Goal: Task Accomplishment & Management: Use online tool/utility

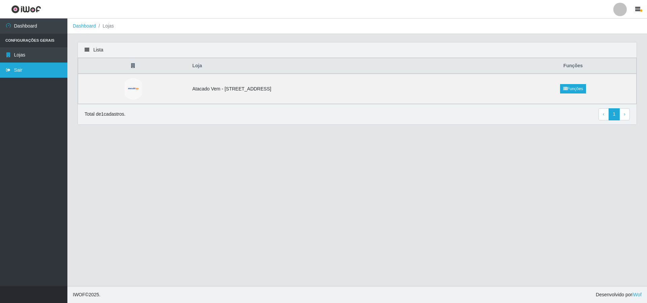
click at [19, 71] on link "Sair" at bounding box center [33, 70] width 67 height 15
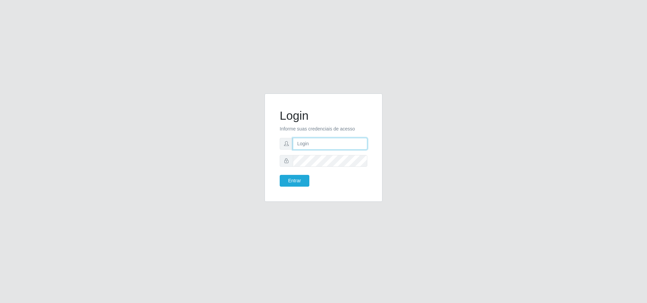
type input "[PERSON_NAME][EMAIL_ADDRESS][DOMAIN_NAME]"
click at [327, 145] on input "[PERSON_NAME][EMAIL_ADDRESS][DOMAIN_NAME]" at bounding box center [330, 144] width 74 height 12
click at [291, 184] on button "Entrar" at bounding box center [295, 181] width 30 height 12
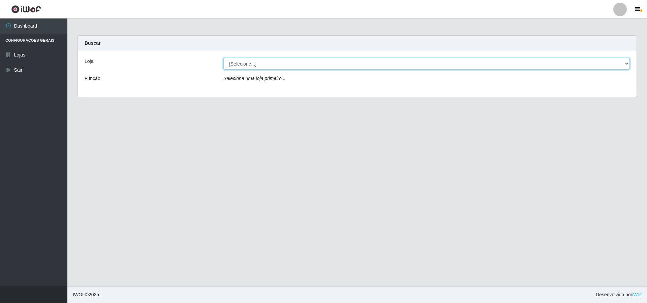
click at [272, 64] on select "[Selecione...] Atacado Vem - [STREET_ADDRESS]" at bounding box center [426, 64] width 406 height 12
select select "461"
click at [223, 58] on select "[Selecione...] Atacado Vem - [STREET_ADDRESS]" at bounding box center [426, 64] width 406 height 12
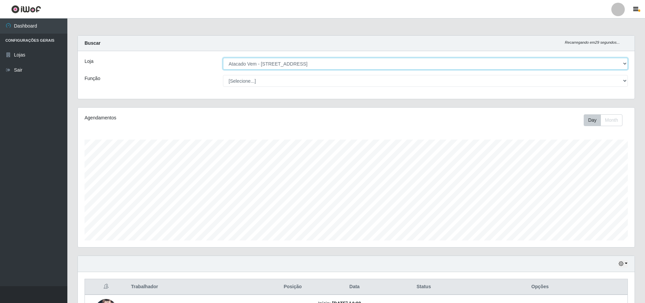
scroll to position [140, 557]
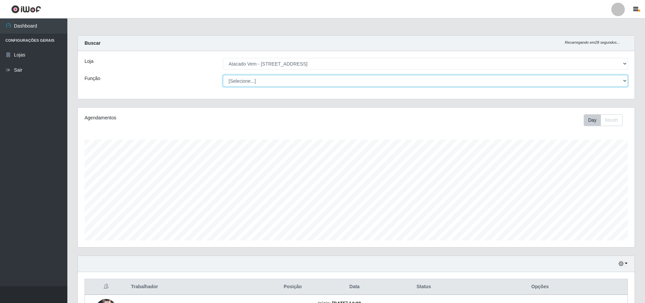
click at [314, 78] on select "[Selecione...] Carregador e Descarregador de Caminhão Carregador e Descarregado…" at bounding box center [425, 81] width 405 height 12
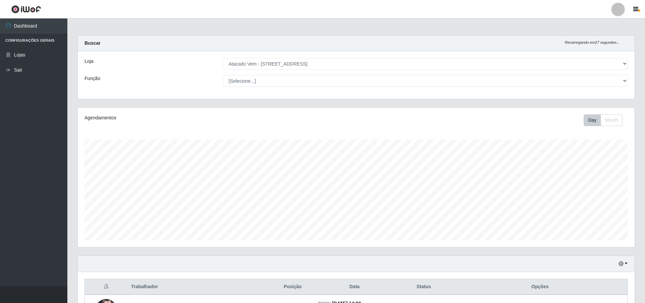
click at [133, 101] on div "Carregando... Buscar Recarregando em 27 segundos... Loja [Selecione...] Atacado…" at bounding box center [355, 71] width 567 height 72
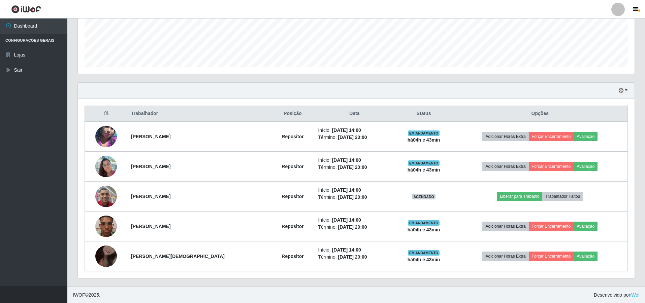
scroll to position [174, 0]
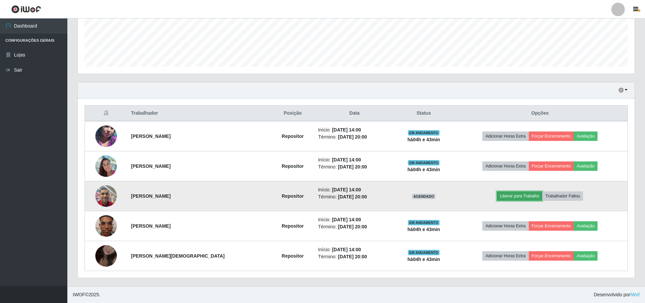
click at [518, 194] on button "Liberar para Trabalho" at bounding box center [519, 196] width 45 height 9
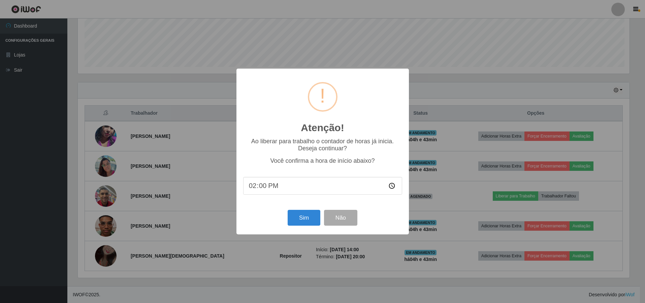
scroll to position [140, 553]
click at [318, 214] on button "Sim" at bounding box center [304, 218] width 33 height 16
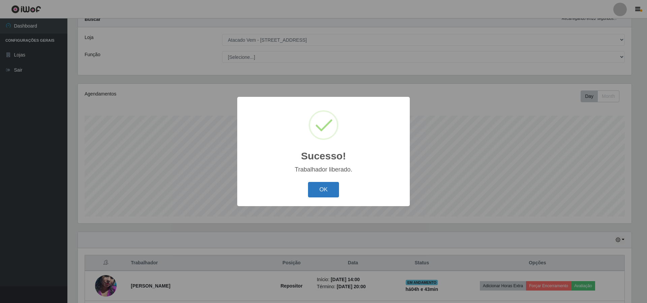
click at [325, 187] on button "OK" at bounding box center [323, 190] width 31 height 16
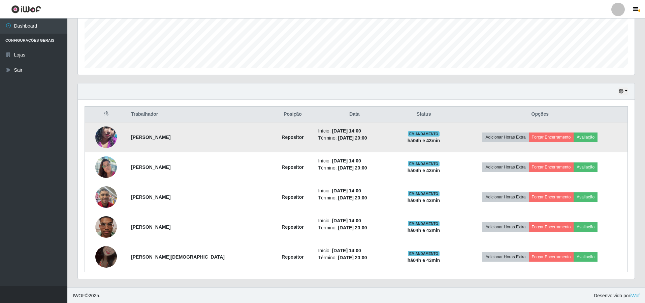
scroll to position [174, 0]
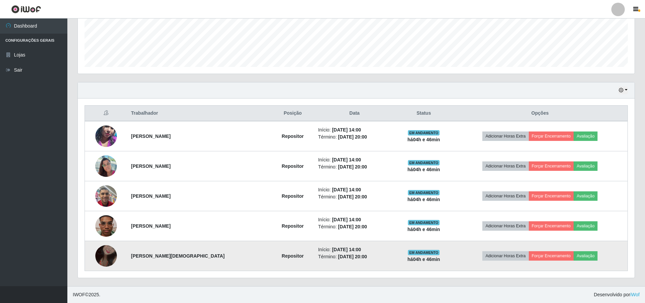
click at [113, 252] on img at bounding box center [106, 256] width 22 height 38
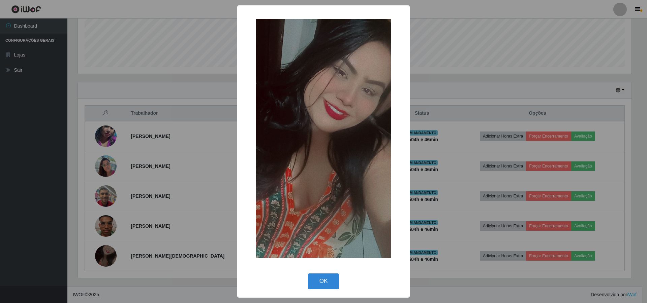
click at [164, 222] on div "× OK Cancel" at bounding box center [323, 151] width 647 height 303
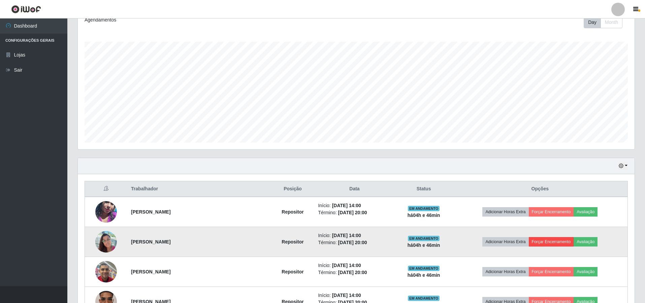
scroll to position [174, 0]
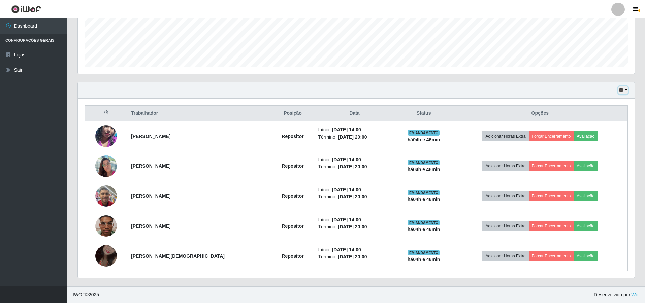
click at [621, 91] on icon "button" at bounding box center [621, 90] width 5 height 5
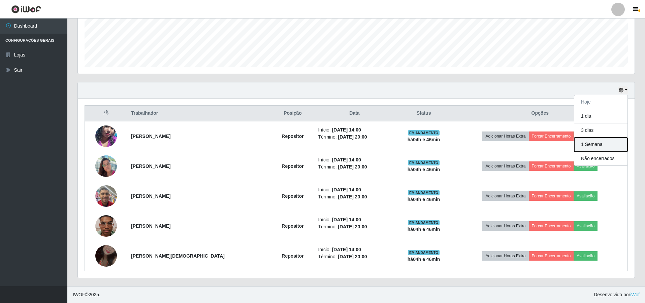
click at [594, 144] on button "1 Semana" at bounding box center [600, 145] width 53 height 14
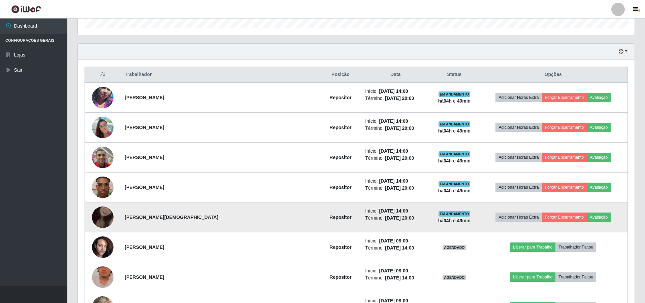
scroll to position [225, 0]
